Goal: Navigation & Orientation: Find specific page/section

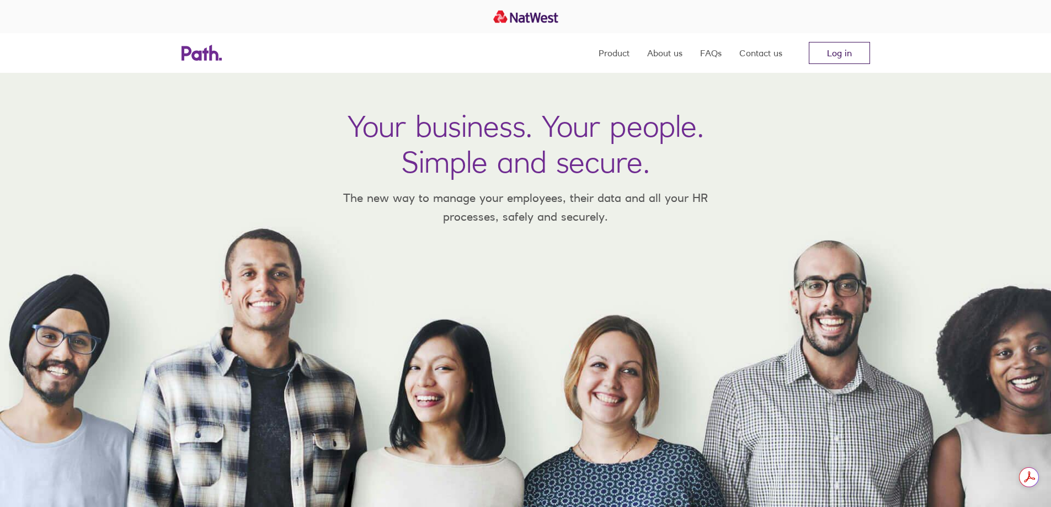
click at [844, 50] on link "Log in" at bounding box center [839, 53] width 61 height 22
